Goal: Transaction & Acquisition: Purchase product/service

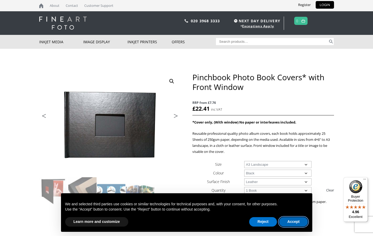
click at [287, 221] on button "Accept" at bounding box center [293, 221] width 29 height 9
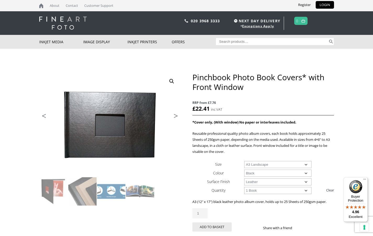
click at [174, 115] on link "Next" at bounding box center [173, 117] width 15 height 5
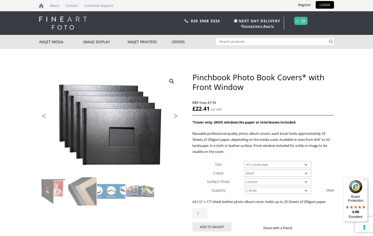
click at [174, 115] on link "Next" at bounding box center [173, 117] width 15 height 5
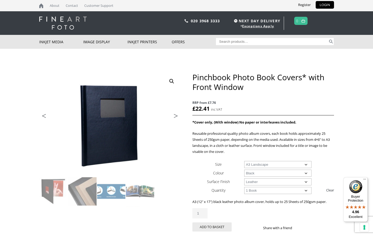
click at [174, 115] on link "Next" at bounding box center [173, 117] width 15 height 5
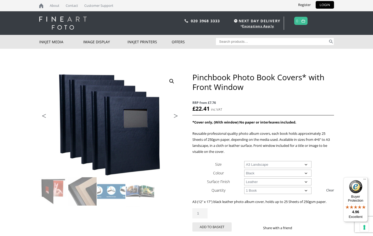
click at [174, 115] on link "Next" at bounding box center [173, 117] width 15 height 5
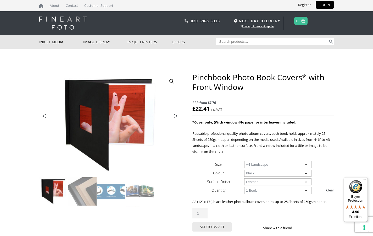
select select "a4-landscape"
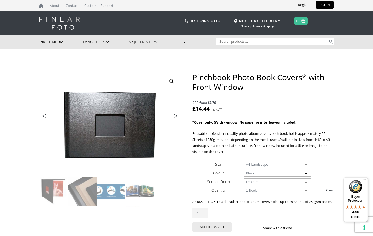
select select
select select "a4-landscape"
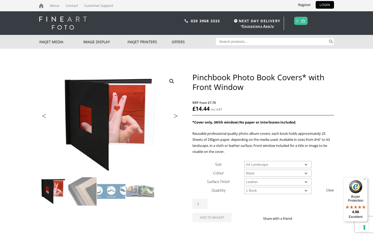
select select "leather"
select select "a4-landscape"
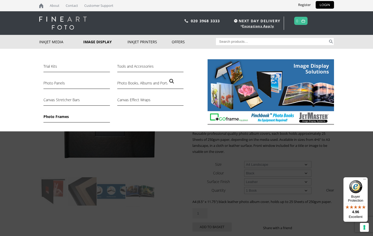
click at [60, 116] on link "Photo Frames" at bounding box center [76, 117] width 66 height 9
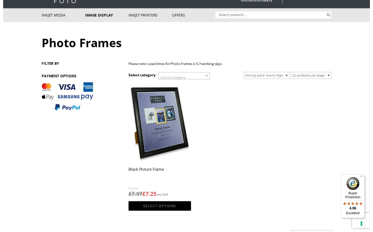
scroll to position [27, 0]
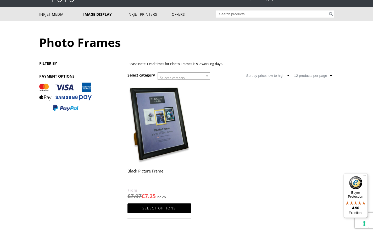
click at [206, 77] on span at bounding box center [207, 76] width 5 height 7
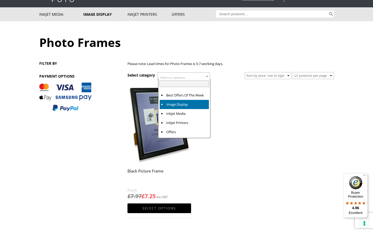
select select "image-display"
